Goal: Check status: Check status

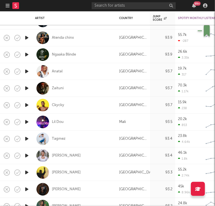
click at [103, 101] on div "Ckycky" at bounding box center [74, 105] width 78 height 17
select select "1w"
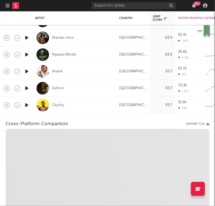
select select "1w"
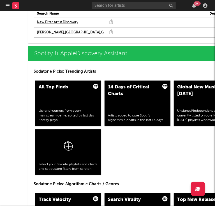
scroll to position [677, 0]
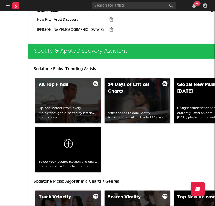
click at [39, 20] on link "New Filter Artist Discovery" at bounding box center [57, 20] width 41 height 7
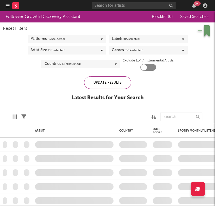
checkbox input "true"
